Goal: Check status: Check status

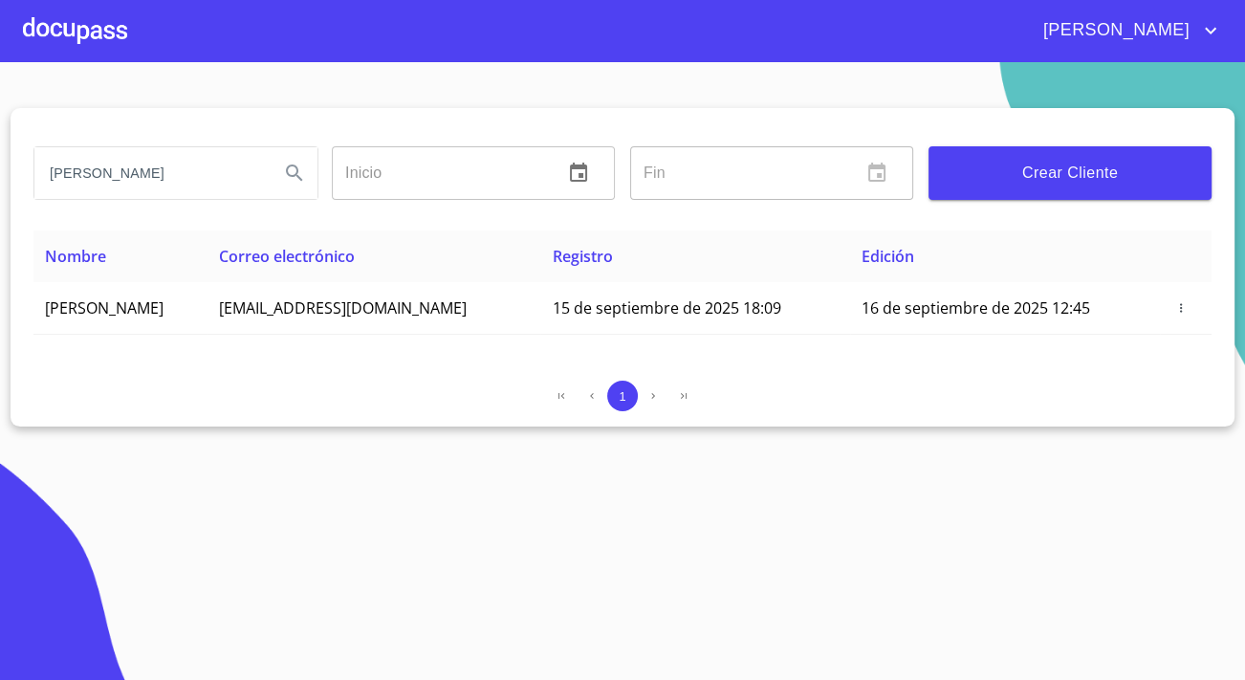
drag, startPoint x: 191, startPoint y: 173, endPoint x: -4, endPoint y: 184, distance: 195.3
click at [0, 184] on html "[PERSON_NAME] [PERSON_NAME] Inicio ​ Fin ​ Crear Cliente Nombre Correo electrón…" at bounding box center [622, 340] width 1245 height 680
type input "feranando"
click at [87, 62] on section "feranando Inicio ​ Fin ​ Crear Cliente Nombre Correo electrónico Registro Edici…" at bounding box center [622, 371] width 1245 height 618
click at [88, 37] on div at bounding box center [75, 30] width 104 height 61
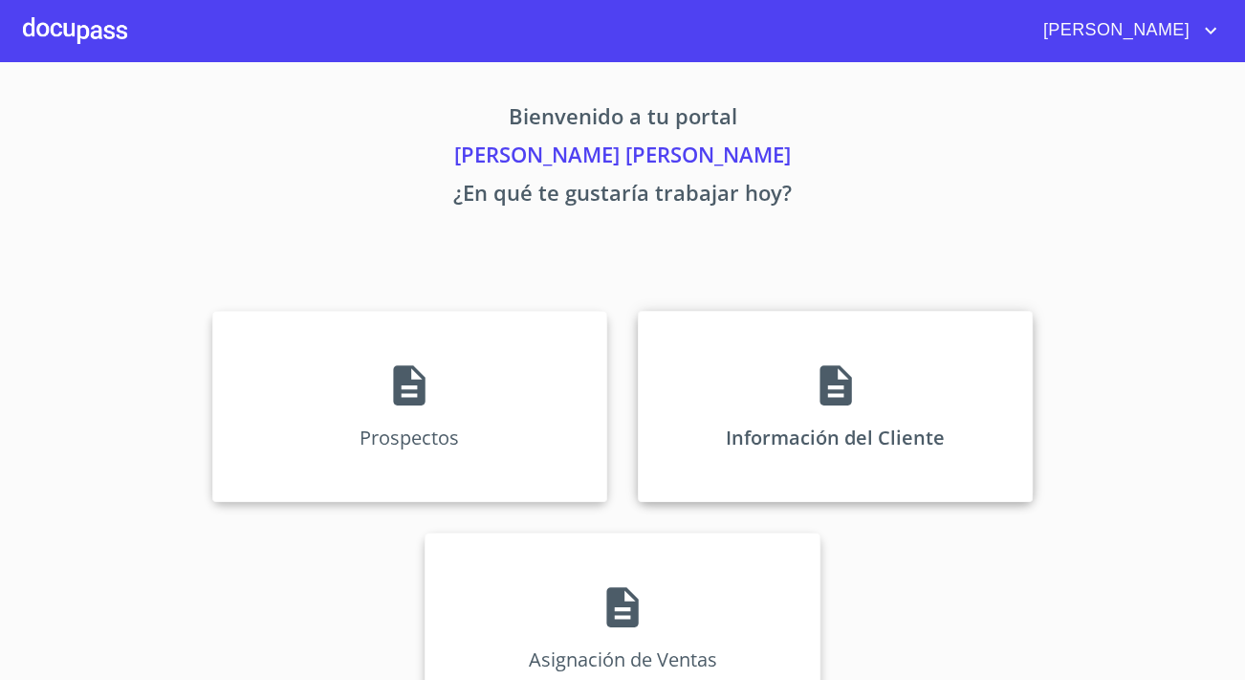
click at [795, 354] on div "Información del Cliente" at bounding box center [835, 406] width 395 height 191
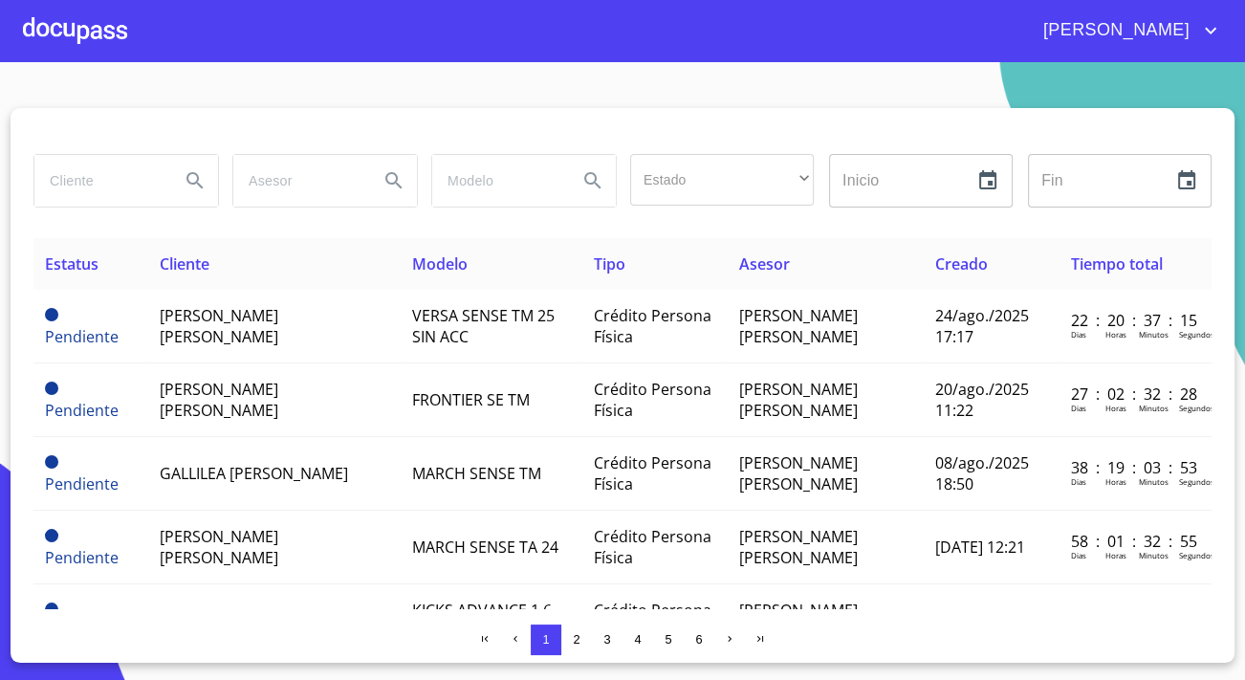
click at [78, 191] on input "search" at bounding box center [99, 181] width 130 height 52
type input "[PERSON_NAME]"
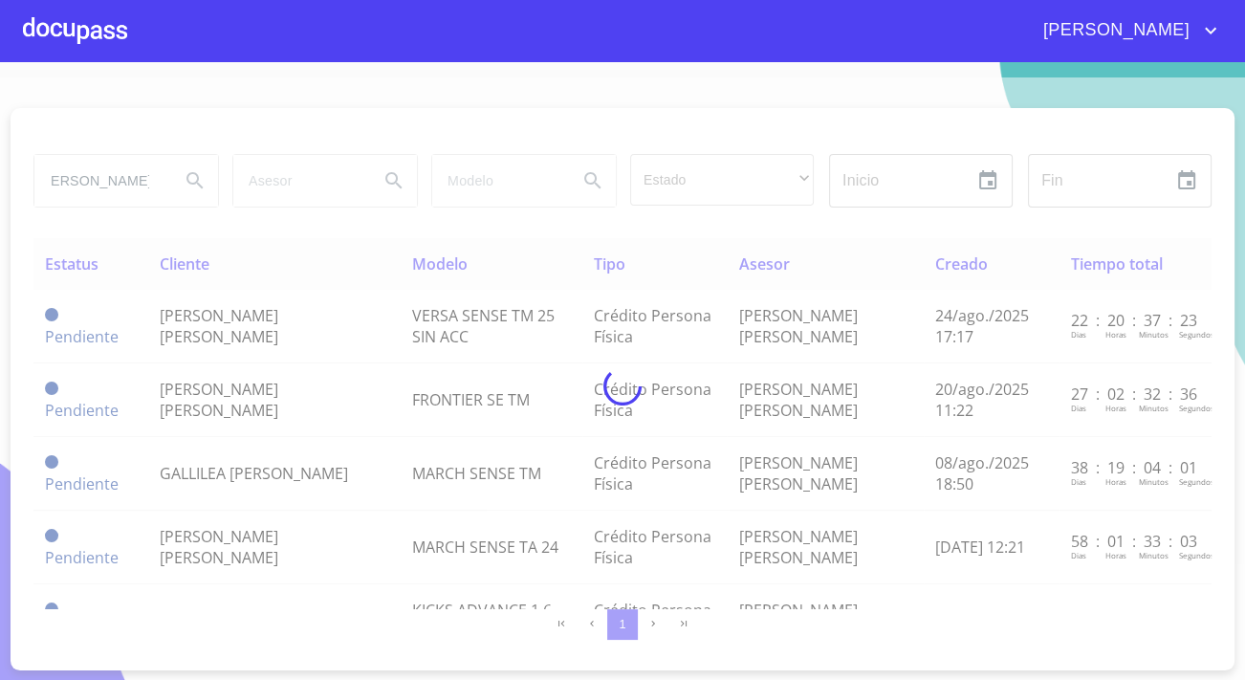
click at [51, 196] on div at bounding box center [622, 386] width 1245 height 618
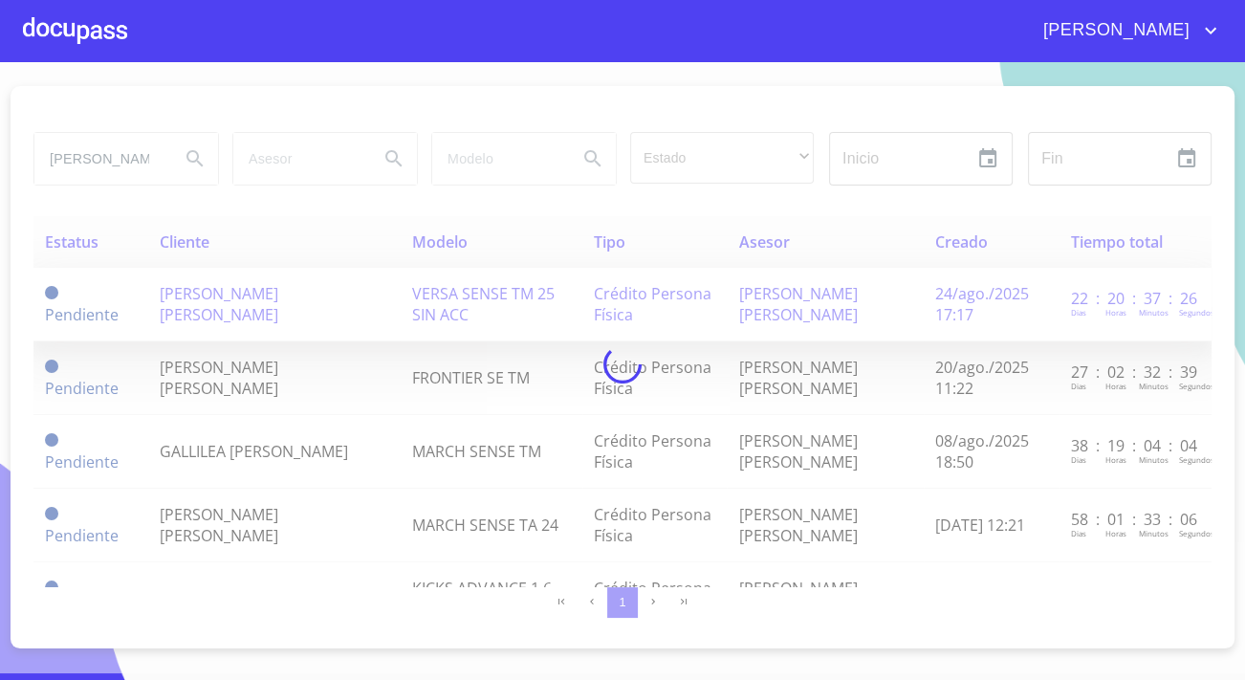
scroll to position [0, 0]
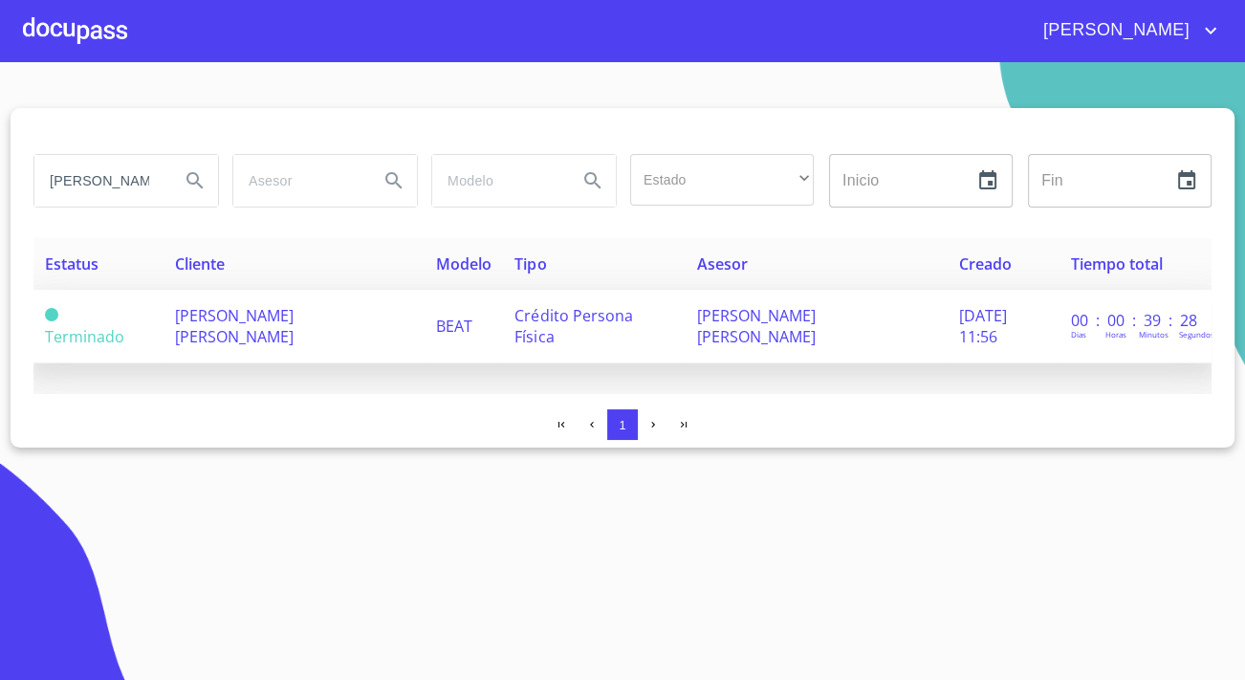
click at [175, 323] on span "[PERSON_NAME] [PERSON_NAME]" at bounding box center [234, 326] width 119 height 42
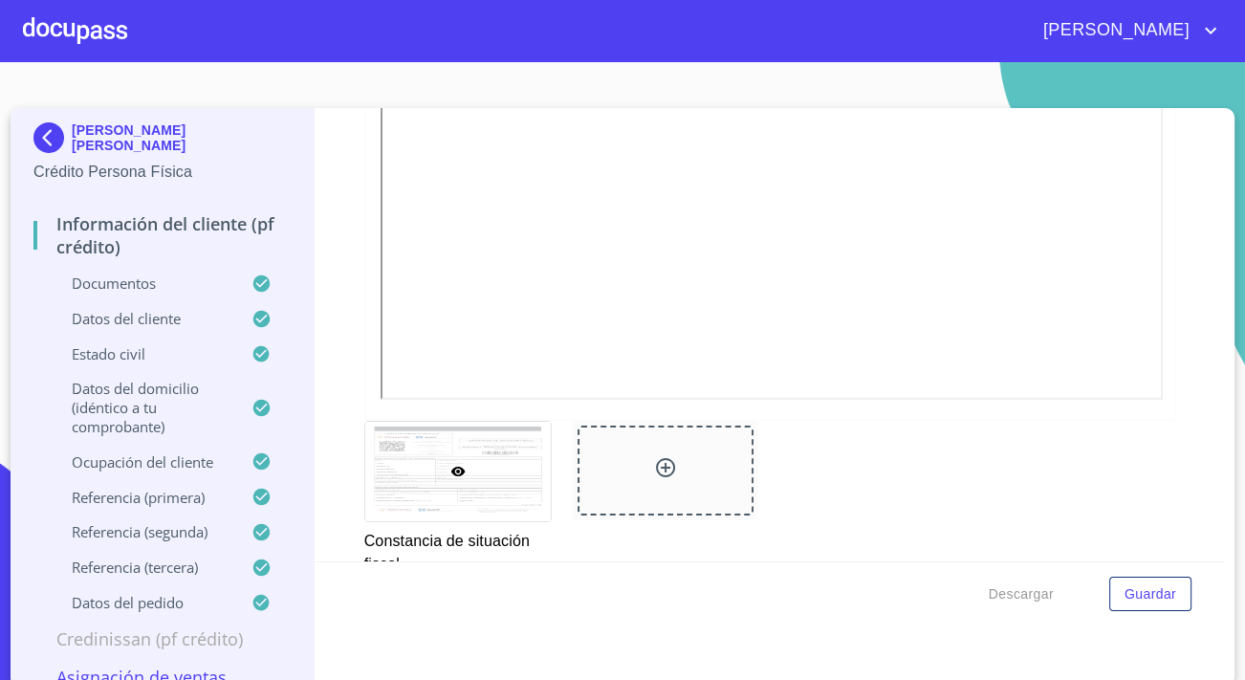
scroll to position [22, 0]
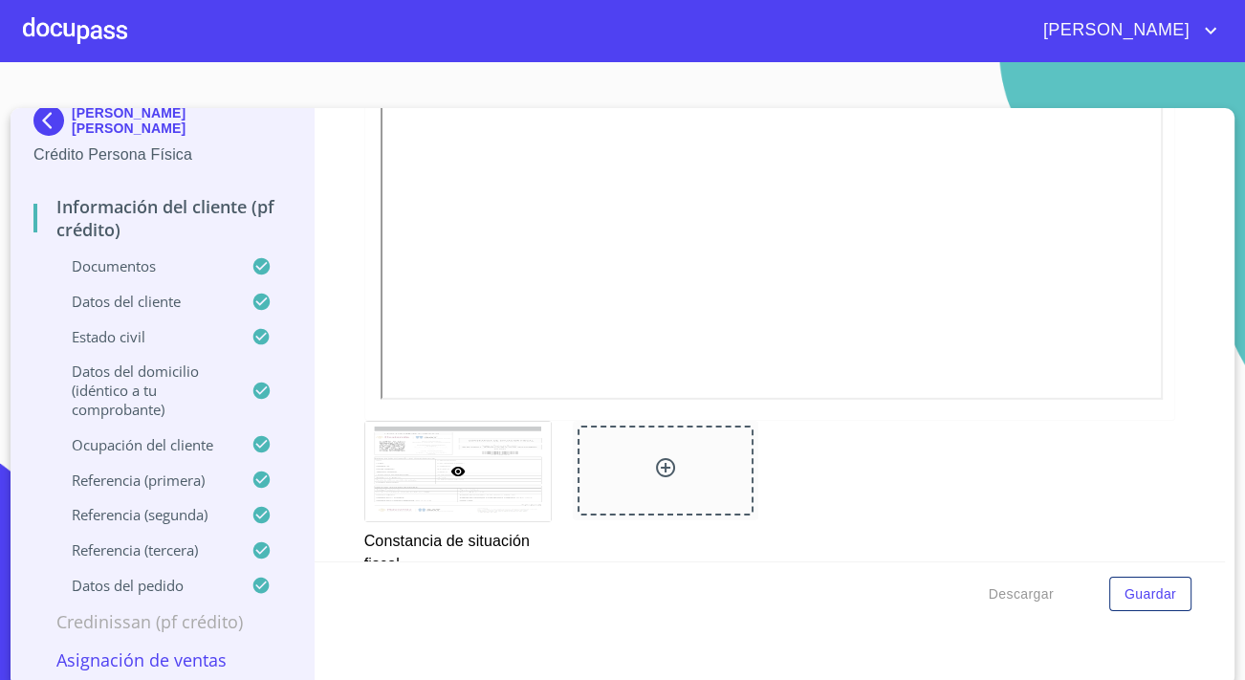
click at [354, 431] on div "Constancia de situación fiscal" at bounding box center [457, 498] width 208 height 178
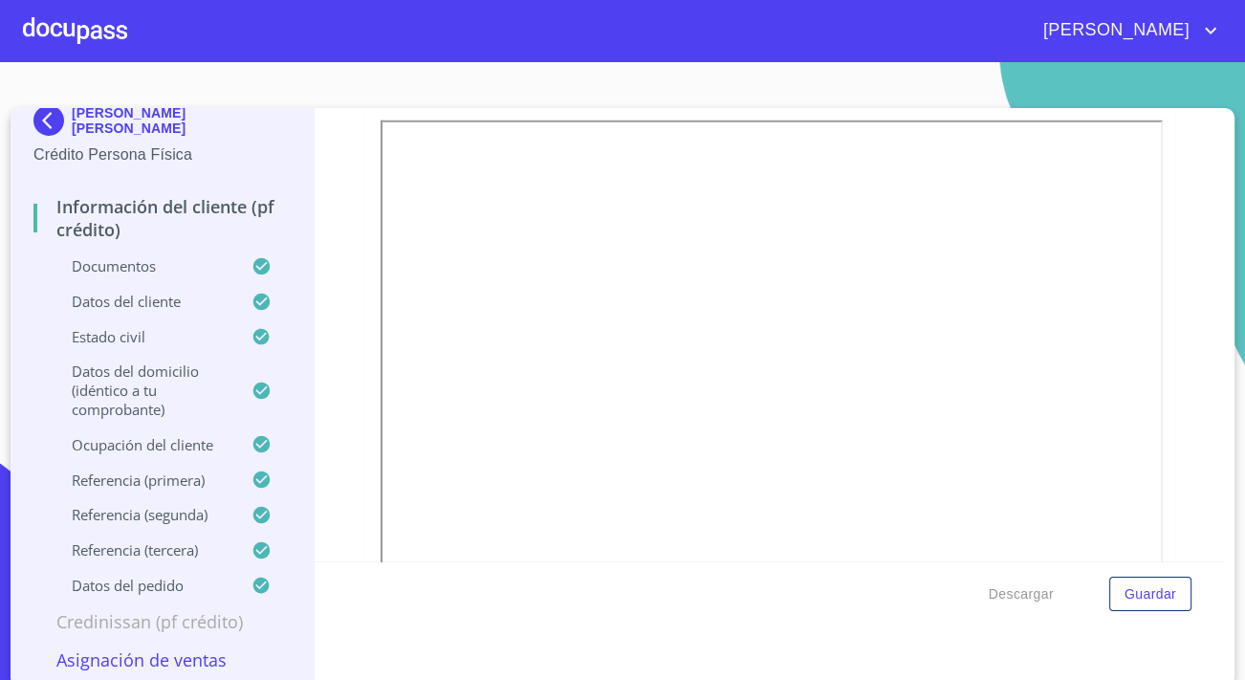
scroll to position [5215, 0]
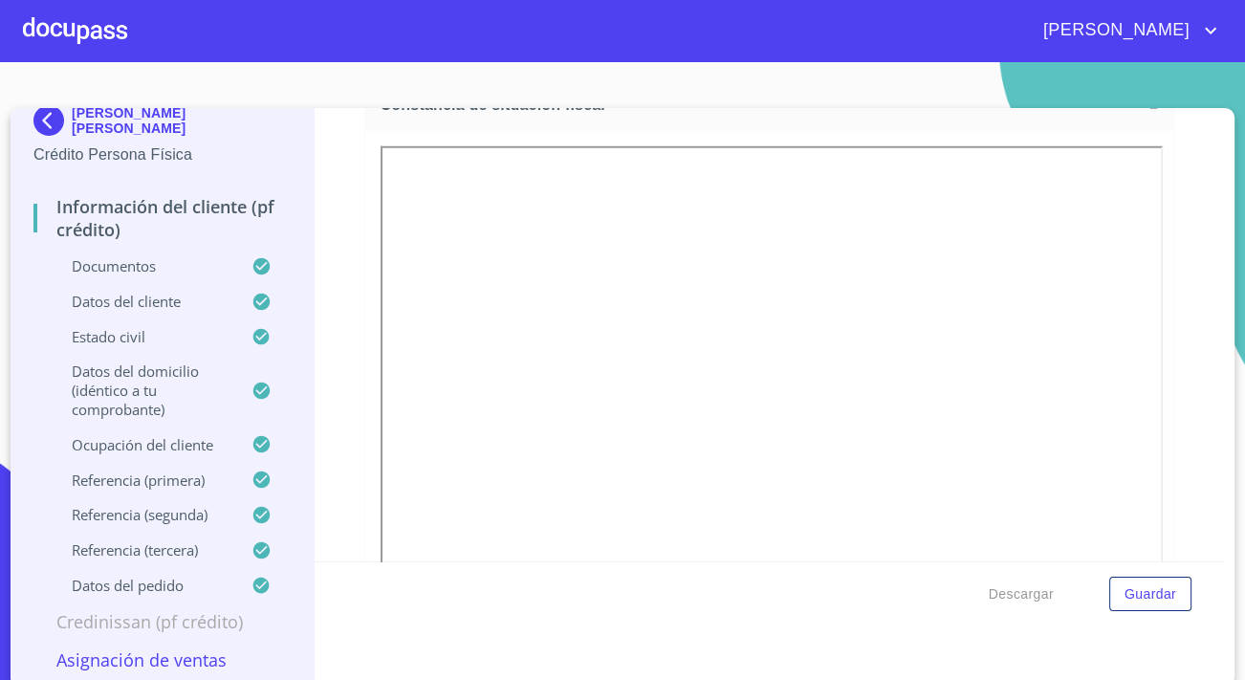
click at [332, 287] on div "Información del cliente (PF crédito) Documentos Documento de identificación.   …" at bounding box center [770, 334] width 911 height 453
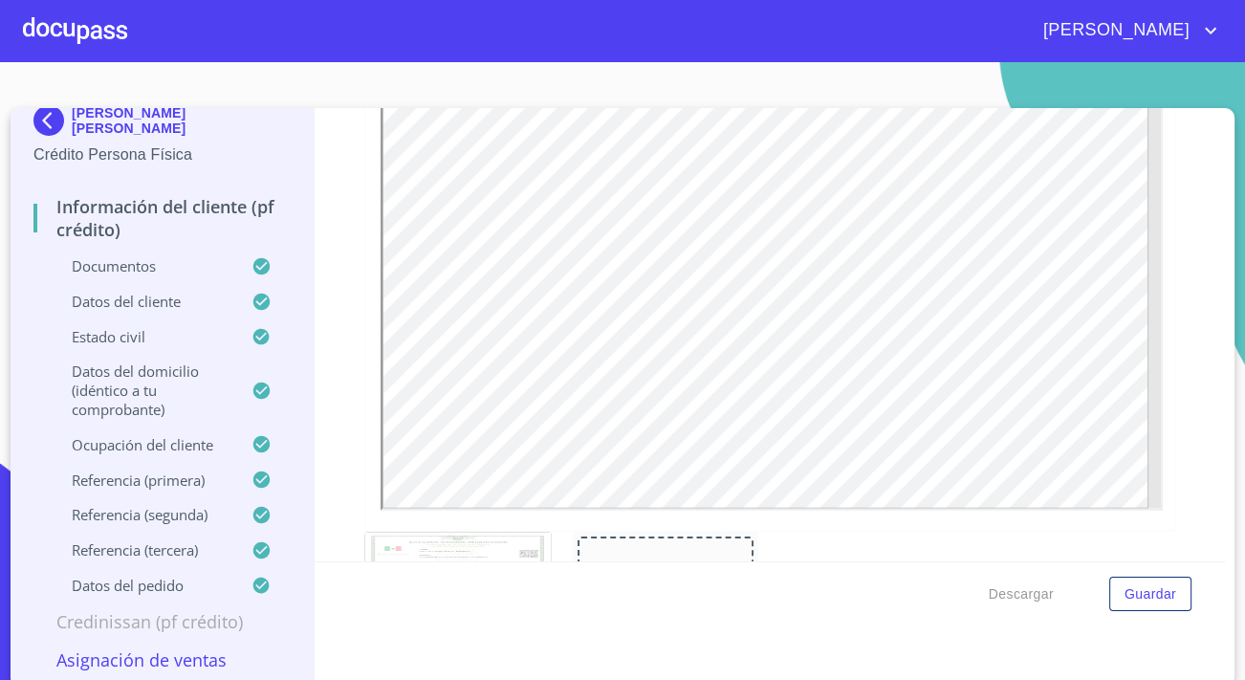
scroll to position [4520, 0]
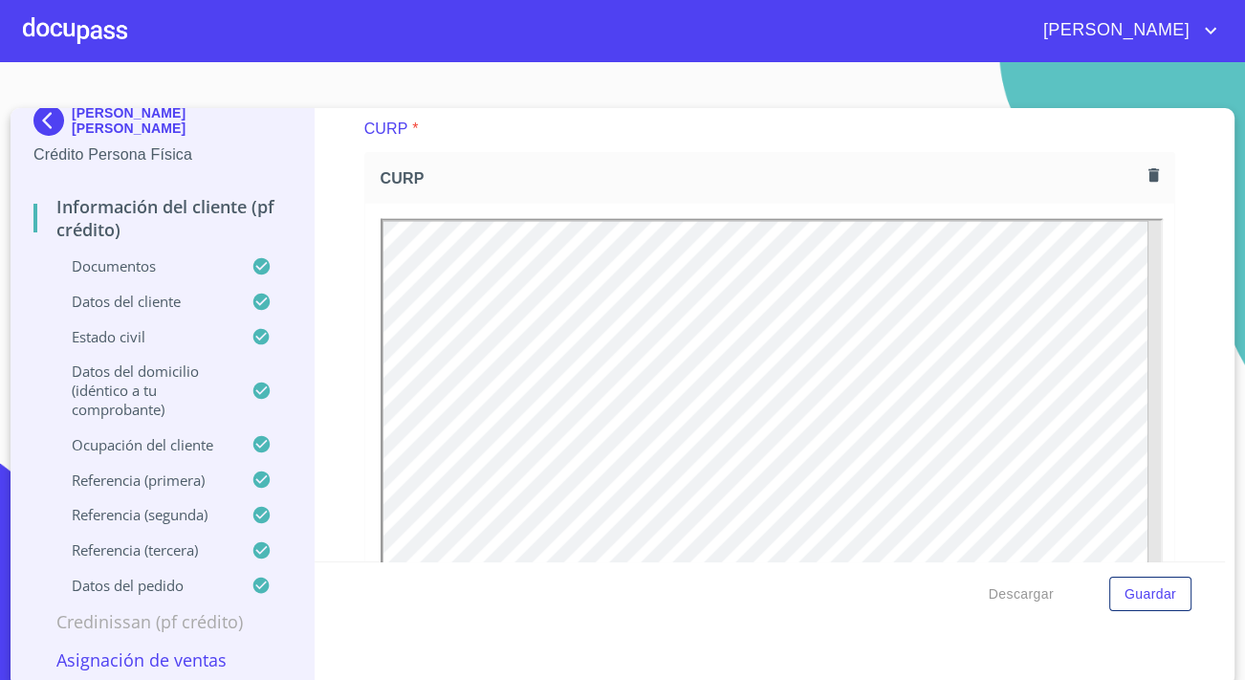
click at [348, 276] on div "Información del cliente (PF crédito) Documentos Documento de identificación.   …" at bounding box center [770, 334] width 911 height 453
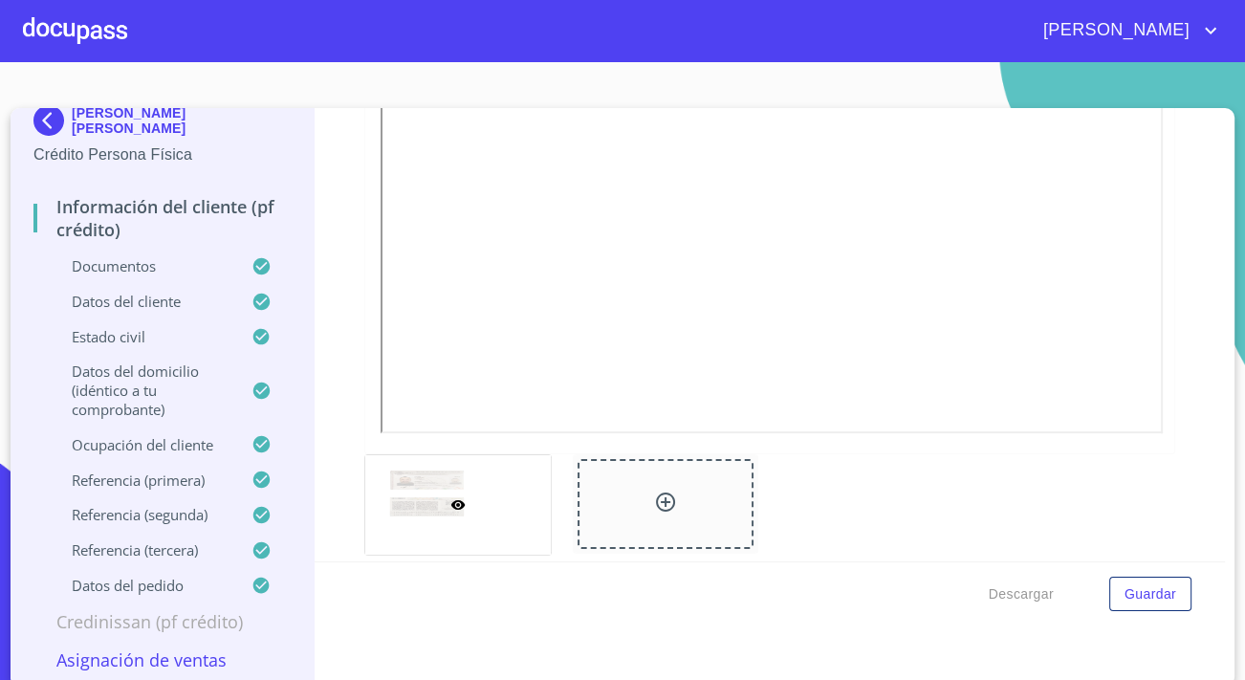
scroll to position [521, 0]
click at [320, 435] on div "Información del cliente (PF crédito) Documentos Documento de identificación.   …" at bounding box center [770, 334] width 911 height 453
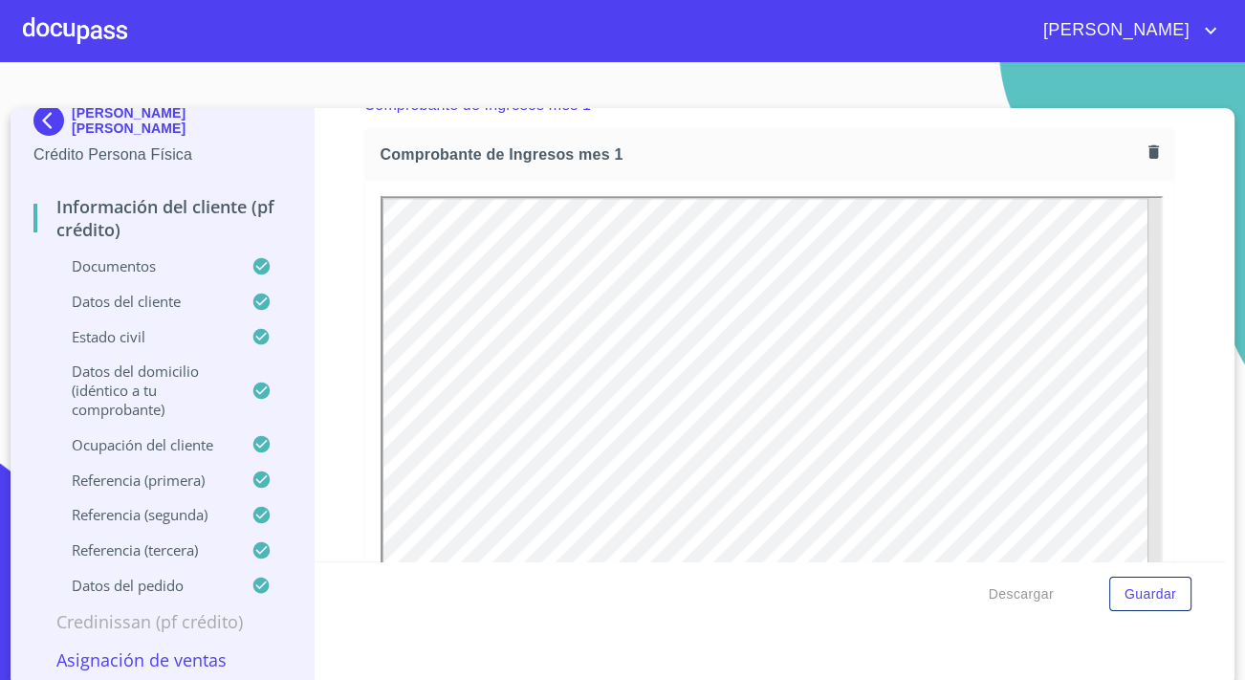
scroll to position [1998, 0]
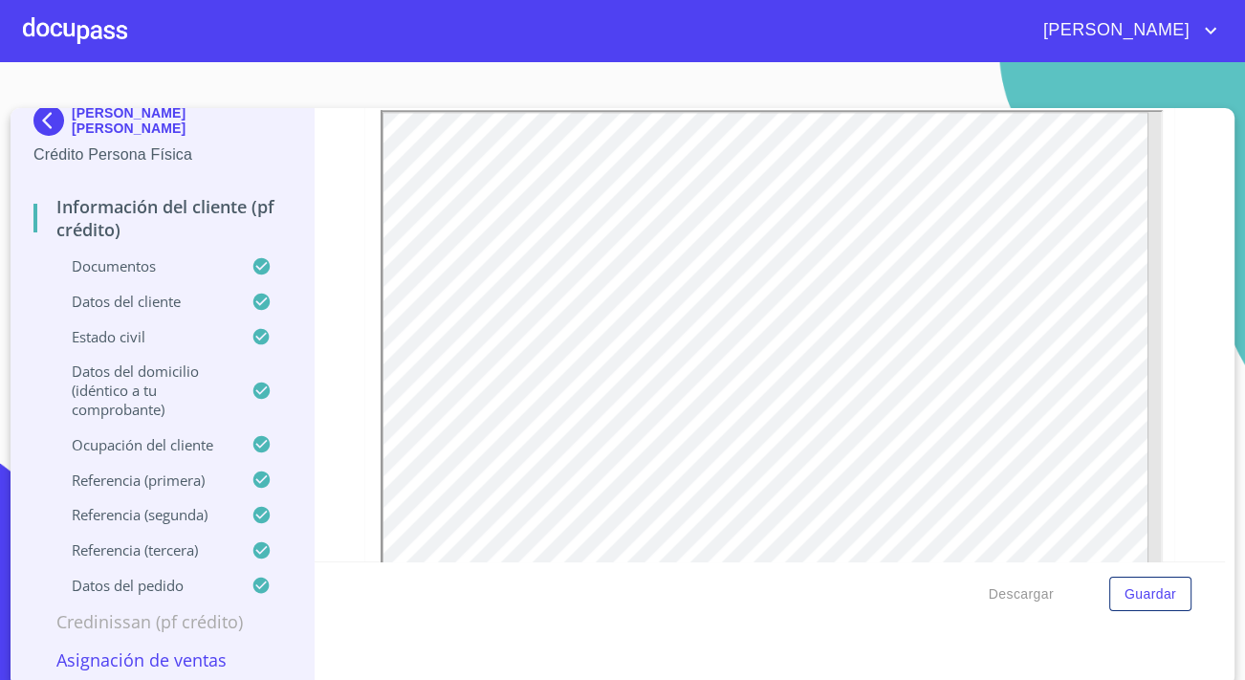
click at [365, 426] on div at bounding box center [769, 370] width 809 height 550
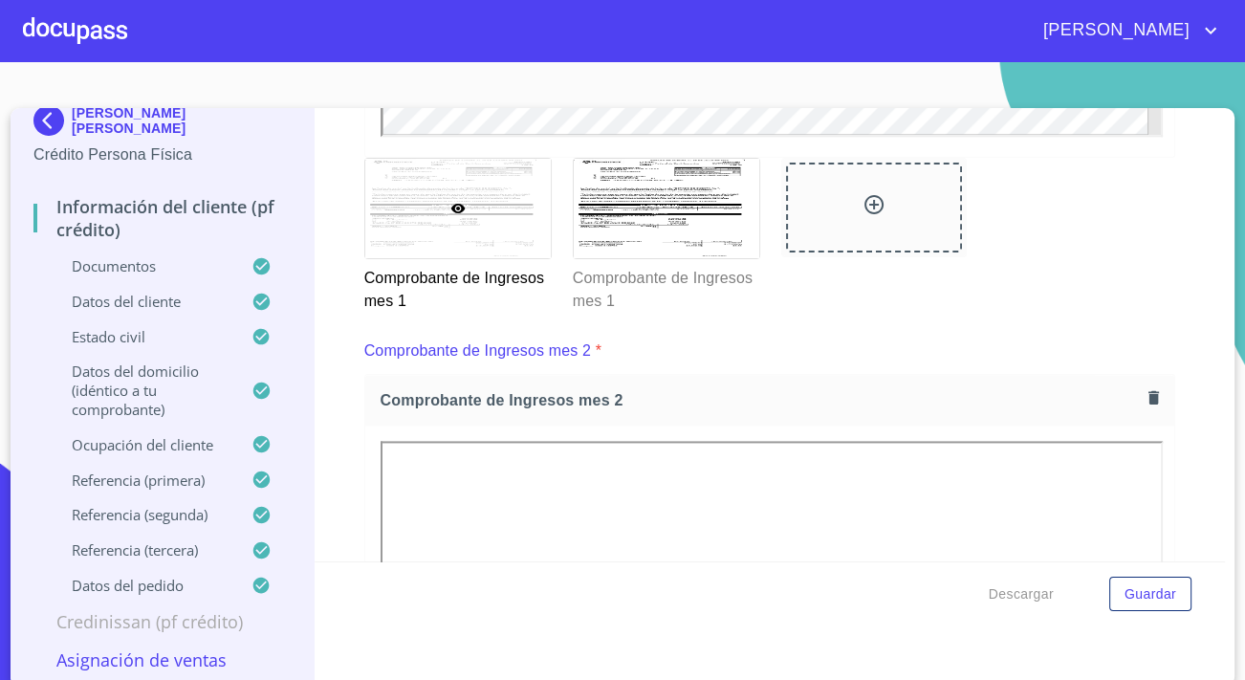
scroll to position [2694, 0]
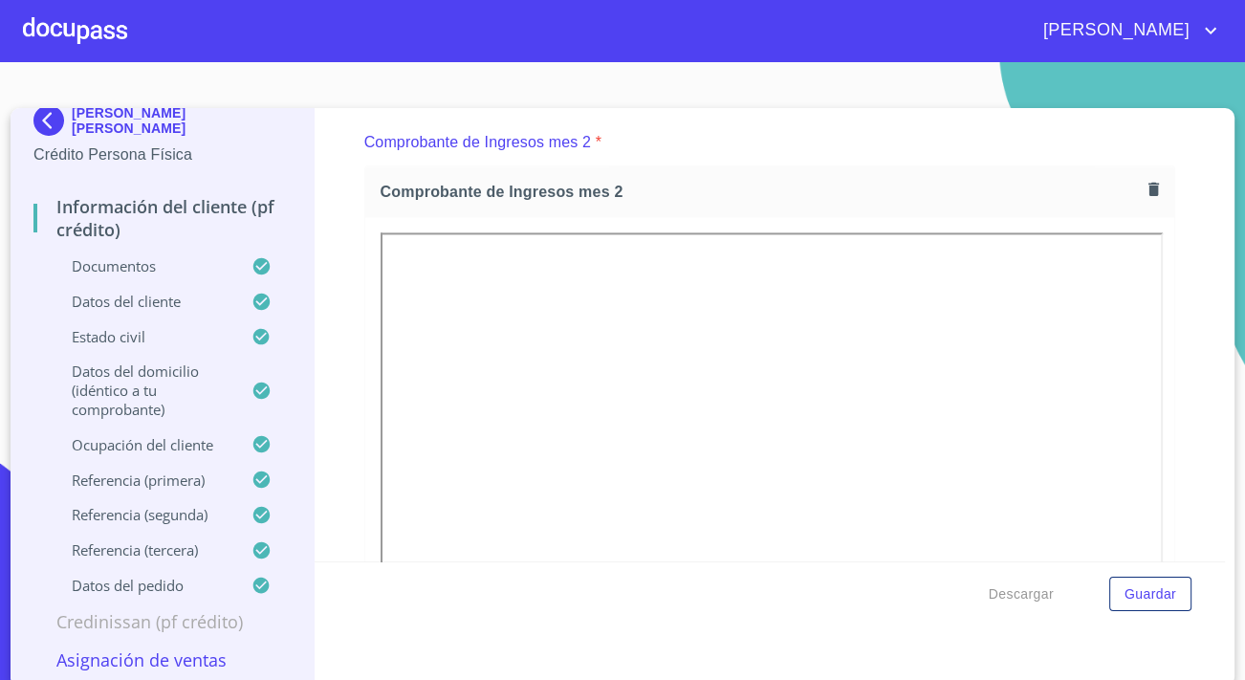
click at [365, 408] on div at bounding box center [769, 492] width 809 height 550
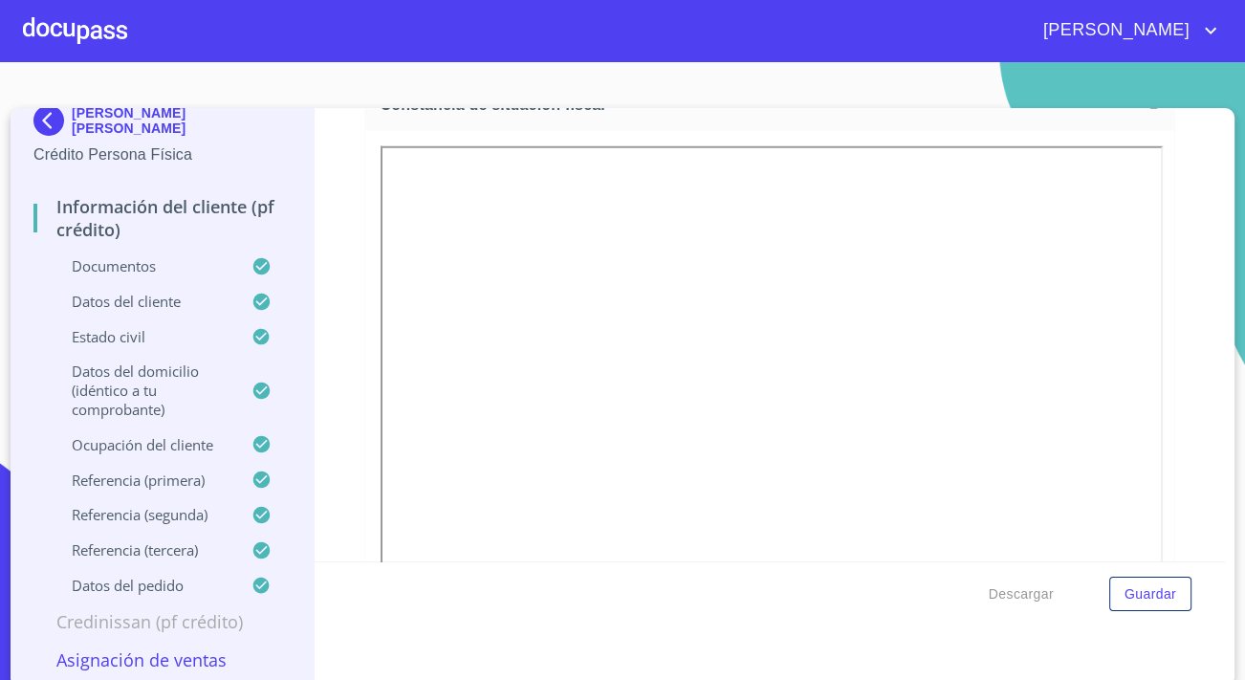
scroll to position [5302, 0]
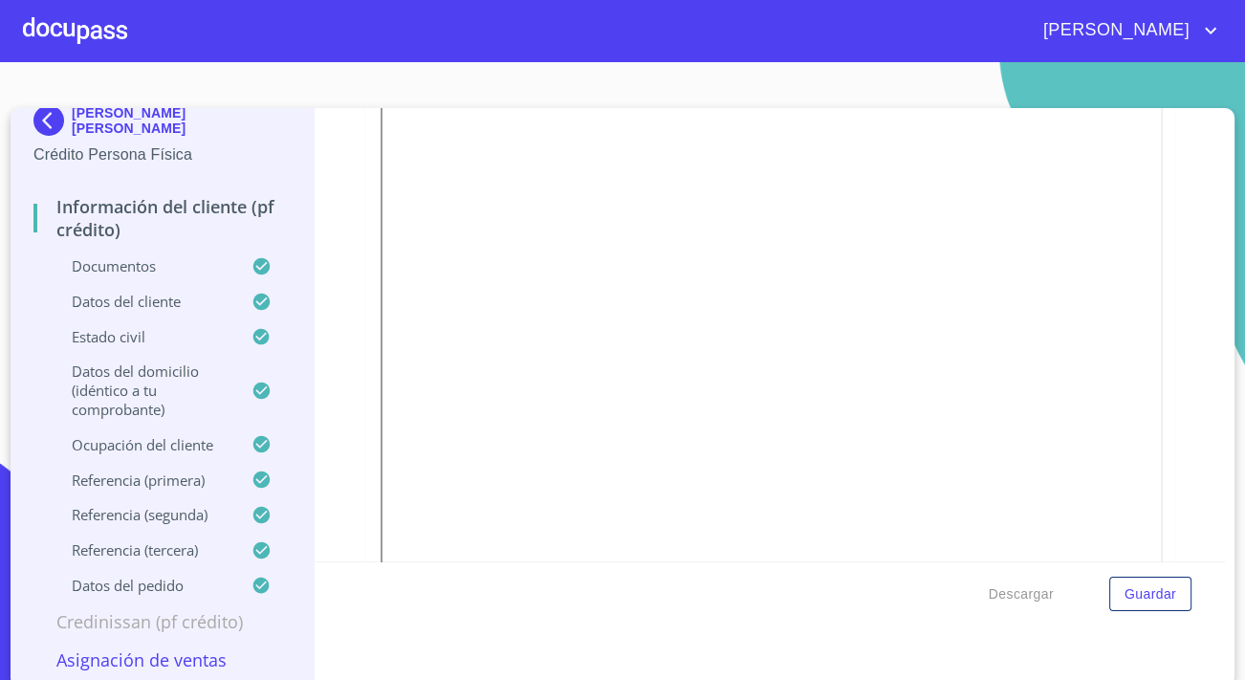
click at [343, 418] on div "Información del cliente (PF crédito) Documentos Documento de identificación.   …" at bounding box center [770, 334] width 911 height 453
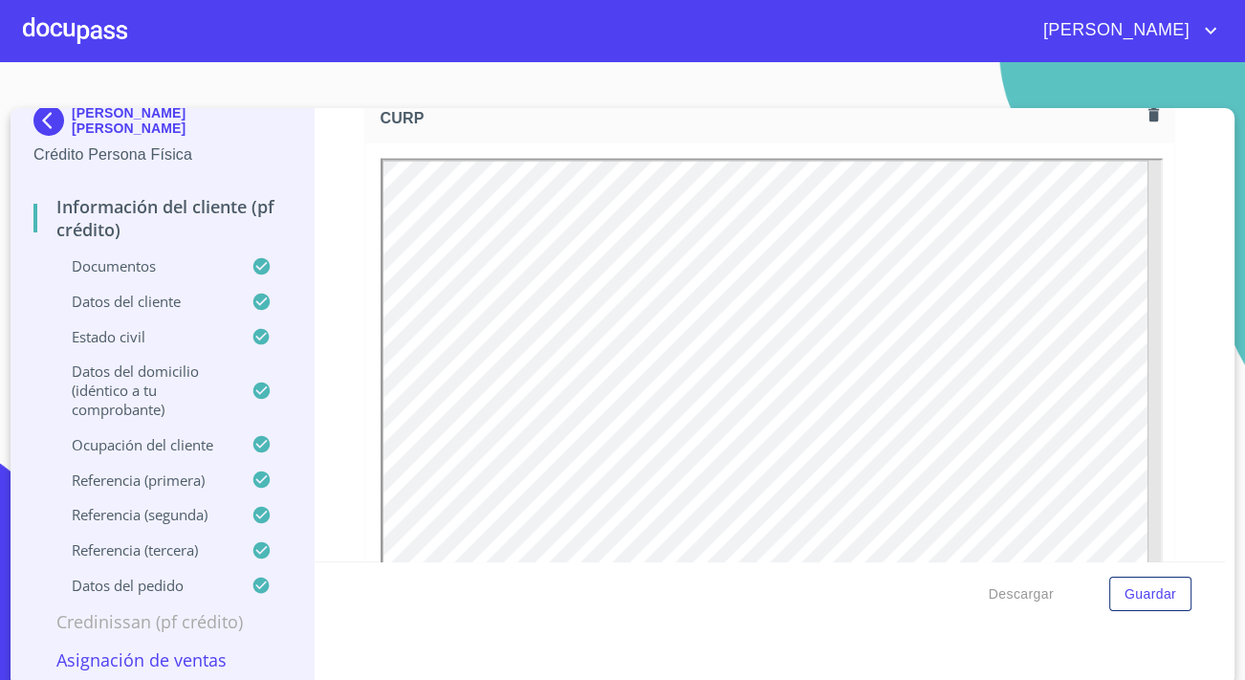
scroll to position [4346, 0]
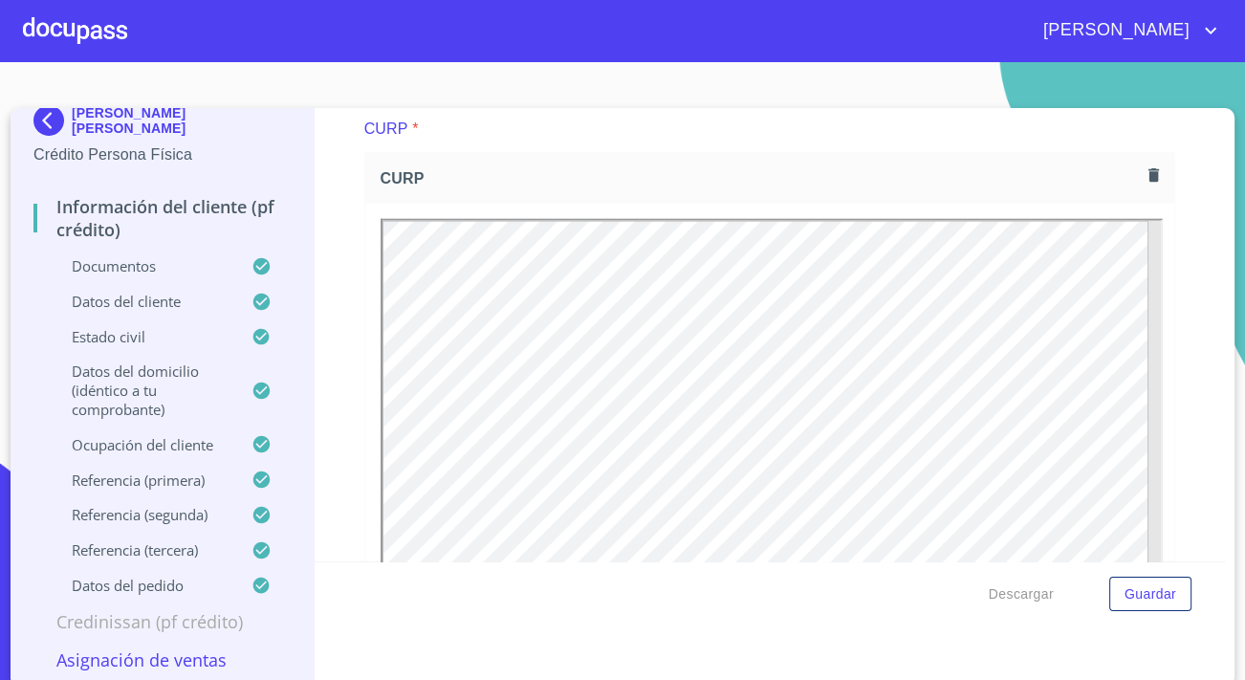
click at [332, 376] on div "Información del cliente (PF crédito) Documentos Documento de identificación.   …" at bounding box center [770, 334] width 911 height 453
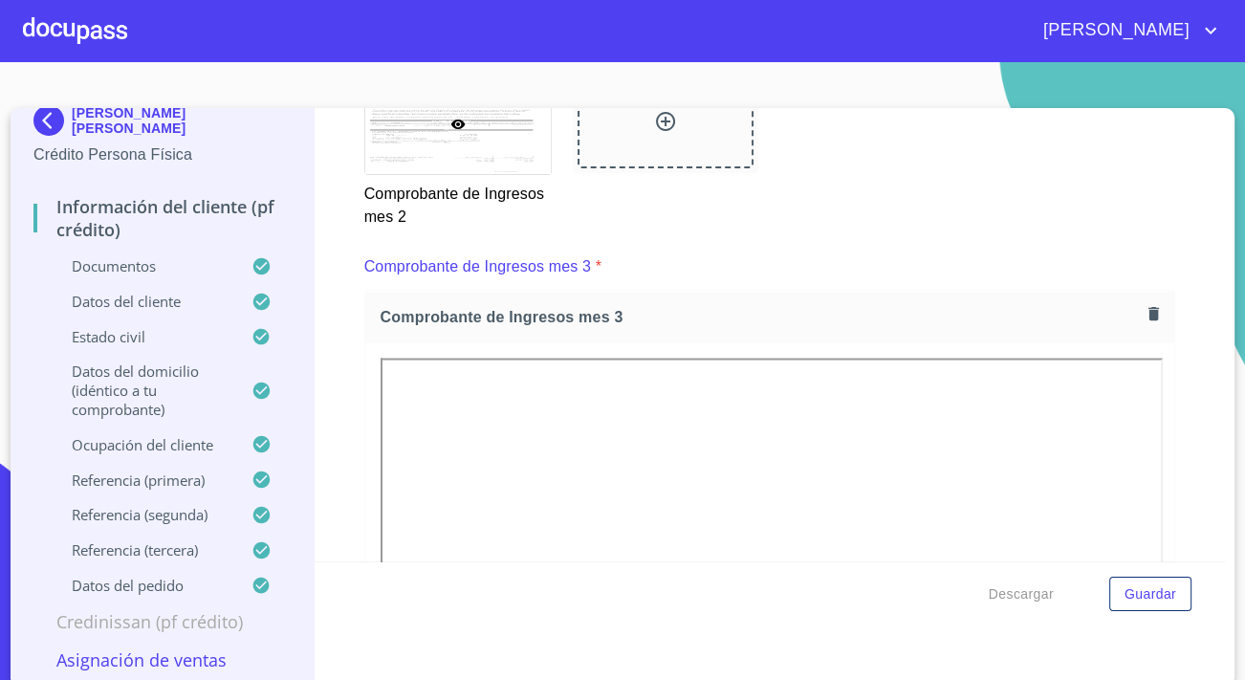
scroll to position [3540, 0]
